Goal: Find specific page/section: Find specific page/section

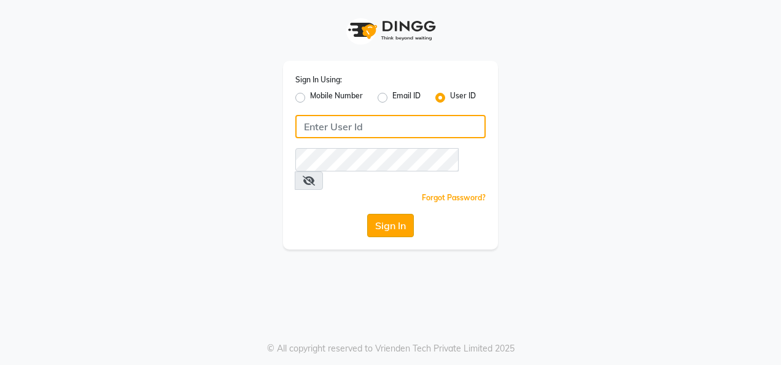
type input "colormecrazy"
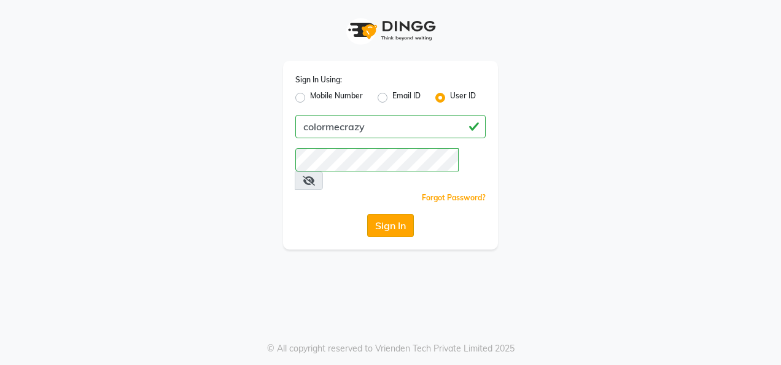
click at [378, 214] on button "Sign In" at bounding box center [390, 225] width 47 height 23
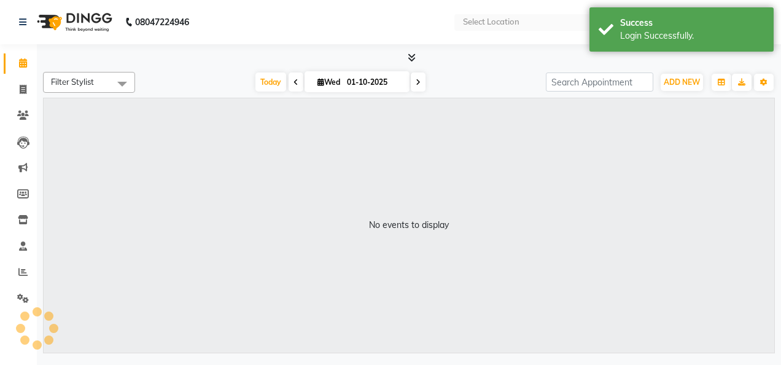
select select "en"
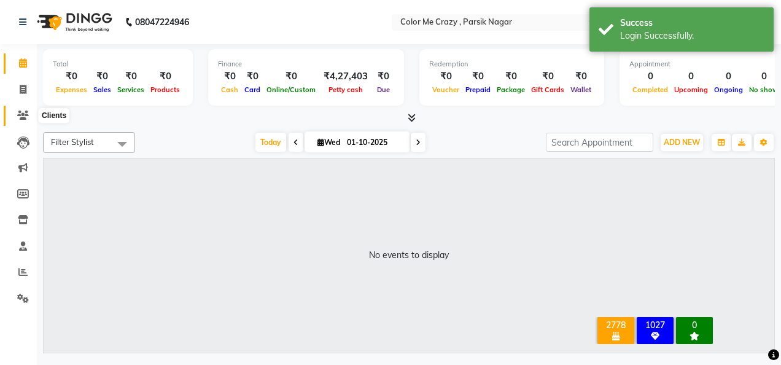
click at [26, 115] on icon at bounding box center [23, 115] width 12 height 9
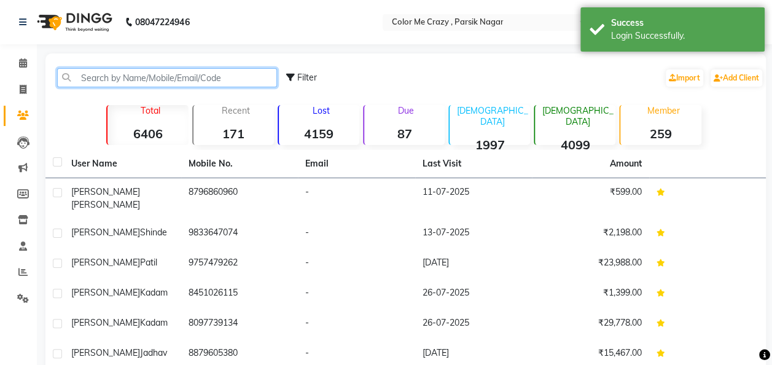
click at [183, 82] on input "text" at bounding box center [167, 77] width 220 height 19
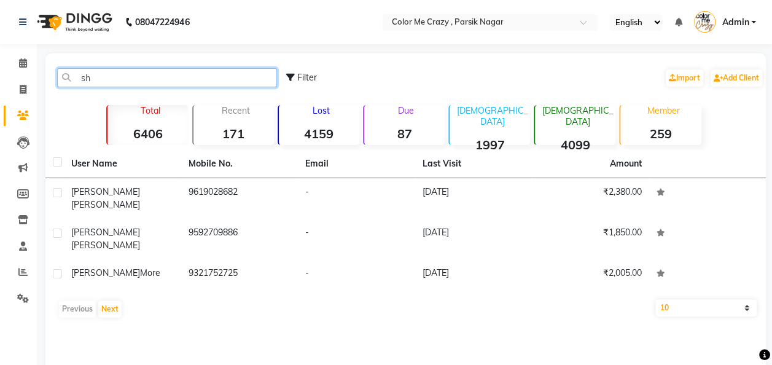
type input "s"
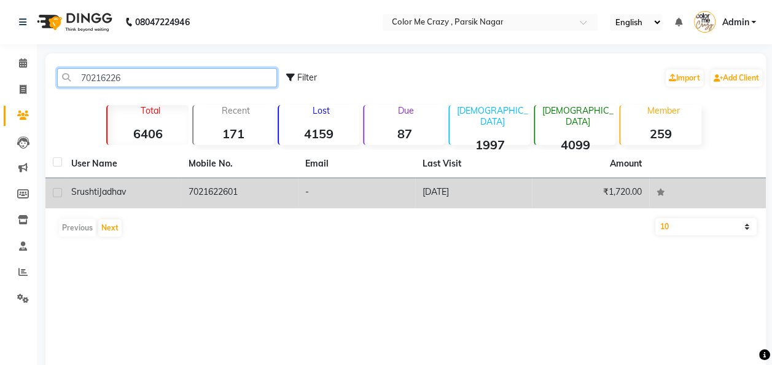
type input "70216226"
click at [205, 185] on td "7021622601" at bounding box center [239, 193] width 117 height 30
